Goal: Find specific page/section: Find specific page/section

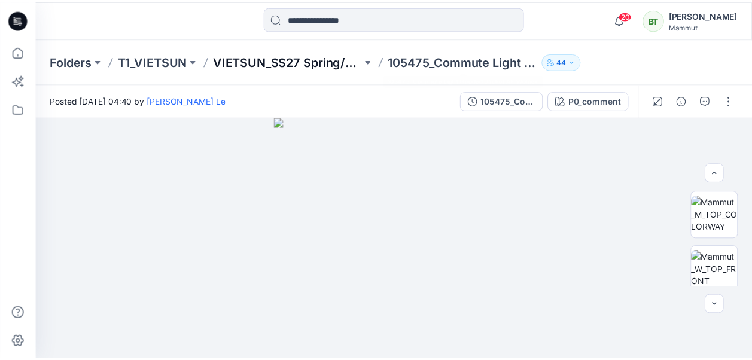
scroll to position [120, 0]
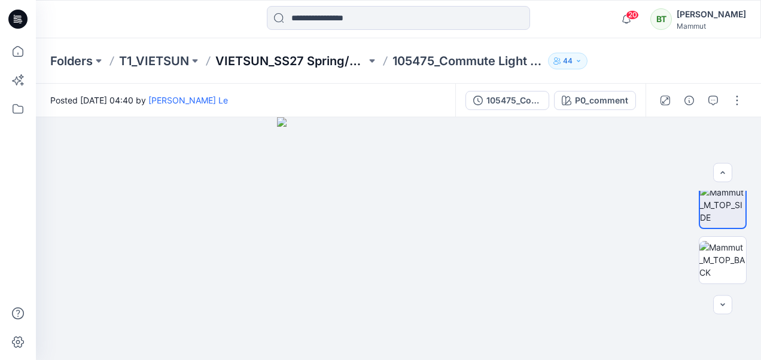
click at [291, 59] on p "VIETSUN_SS27 Spring/Summer [GEOGRAPHIC_DATA]" at bounding box center [290, 61] width 151 height 17
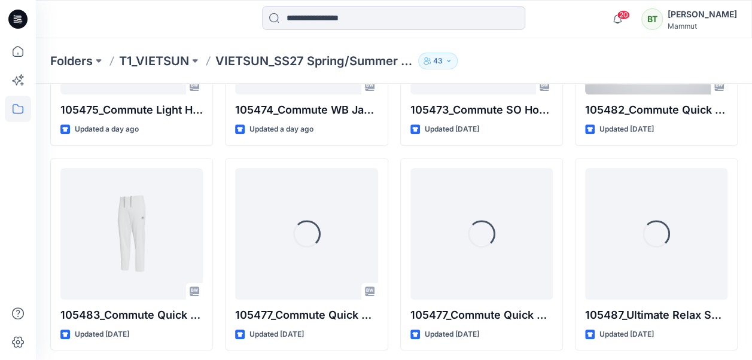
scroll to position [185, 0]
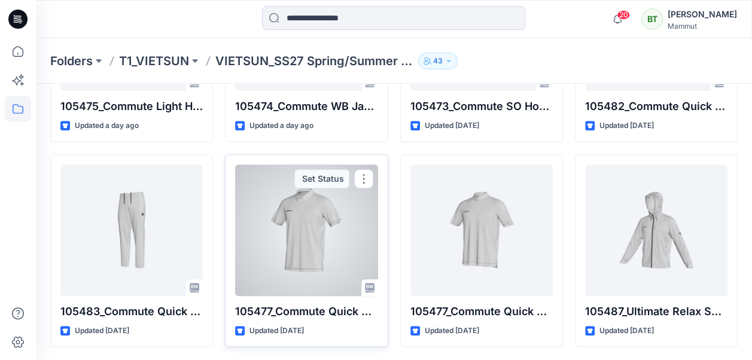
click at [297, 246] on div at bounding box center [306, 230] width 142 height 132
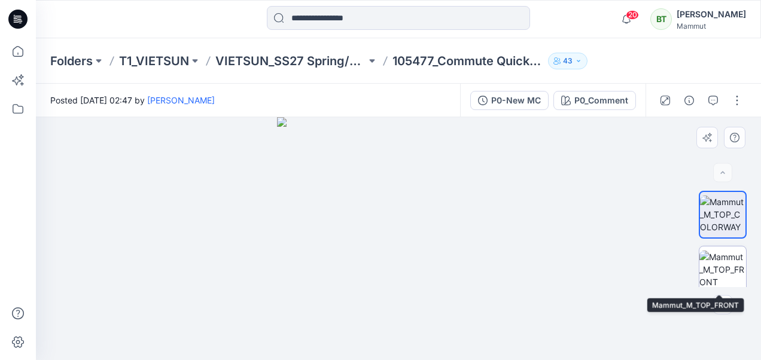
click at [721, 263] on img at bounding box center [722, 270] width 47 height 38
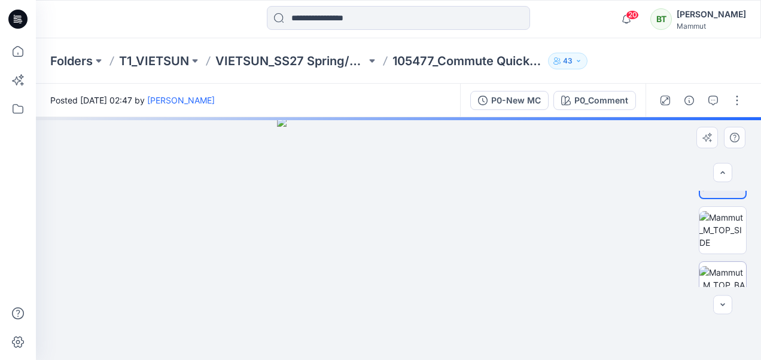
scroll to position [120, 0]
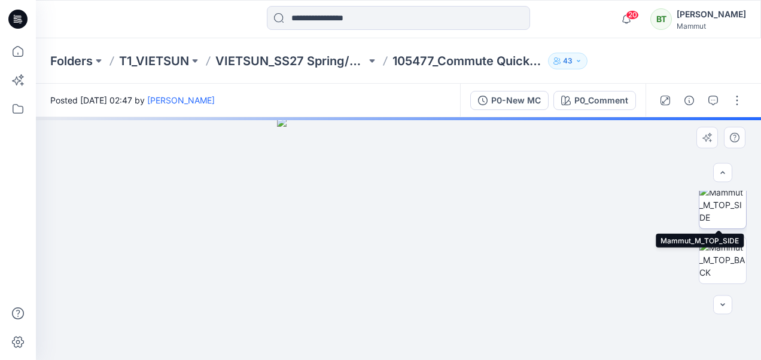
click at [726, 213] on img at bounding box center [722, 205] width 47 height 38
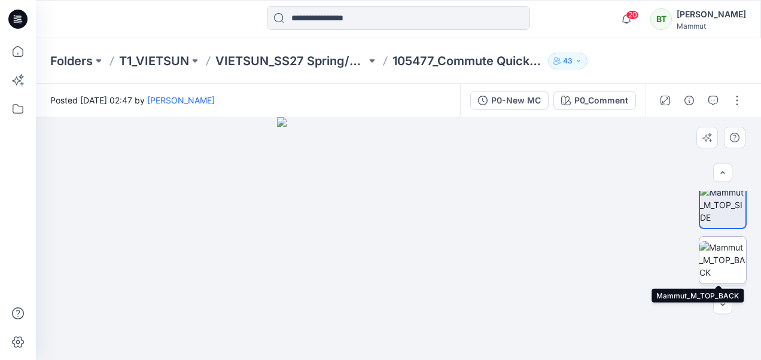
click at [722, 254] on img at bounding box center [722, 260] width 47 height 38
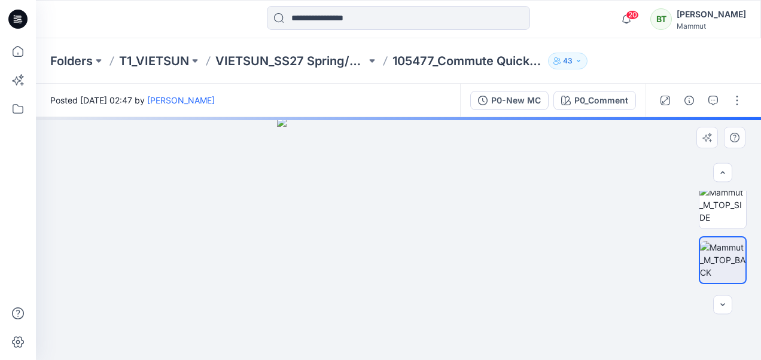
scroll to position [60, 0]
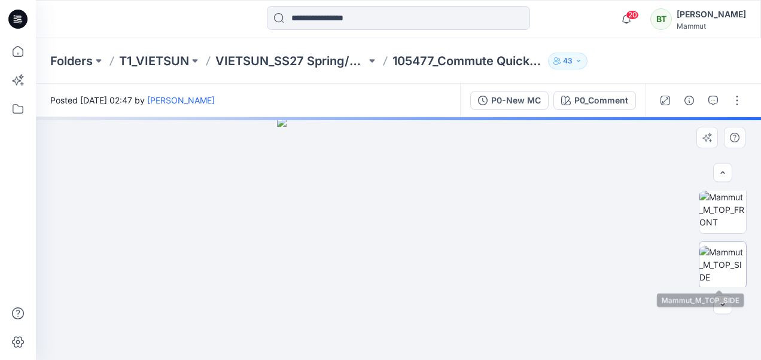
click at [724, 246] on img at bounding box center [722, 265] width 47 height 38
